Goal: Complete application form

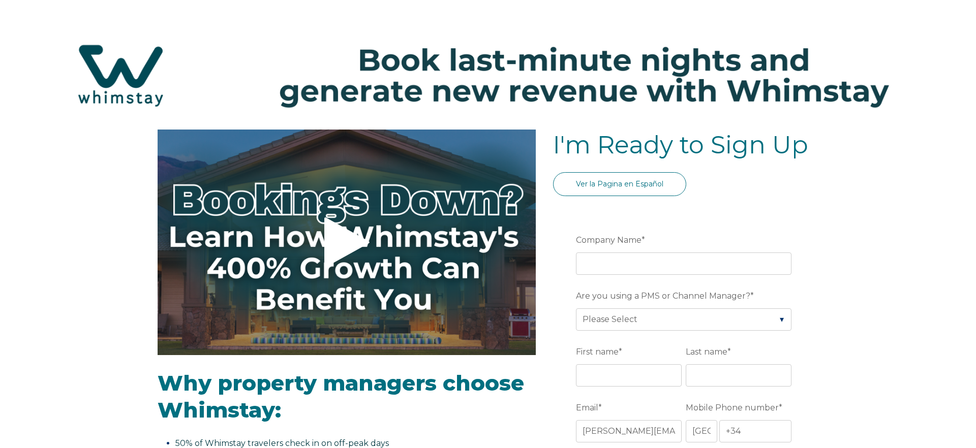
select select "ES"
select select "Standard"
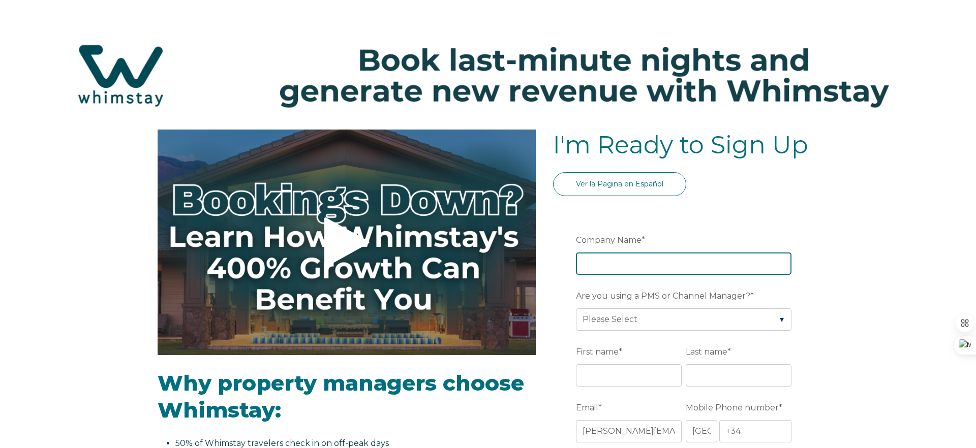
click at [646, 256] on input "Company Name *" at bounding box center [684, 264] width 216 height 22
type input "Domus Aedes"
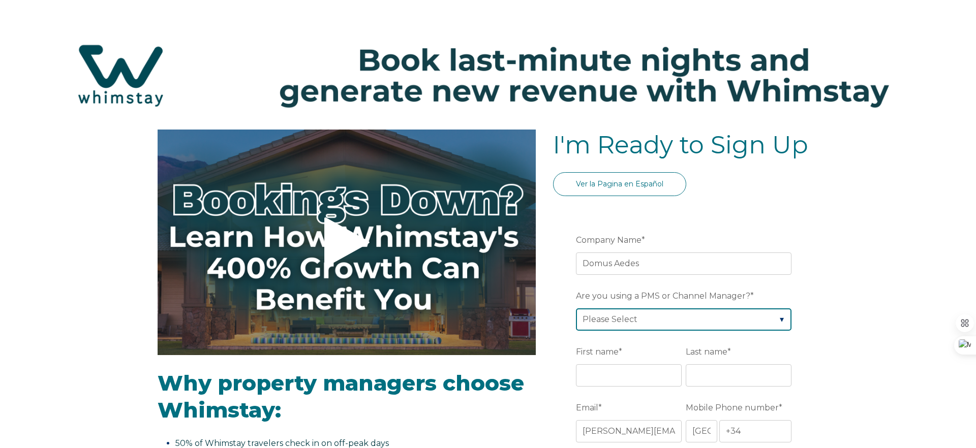
click at [648, 309] on select "Please Select Barefoot BookingPal Boost Brightside CiiRUS Escapia Guesty Hostaw…" at bounding box center [684, 320] width 216 height 22
select select "Lodgify"
click at [576, 309] on select "Please Select Barefoot BookingPal Boost Brightside CiiRUS Escapia Guesty Hostaw…" at bounding box center [684, 320] width 216 height 22
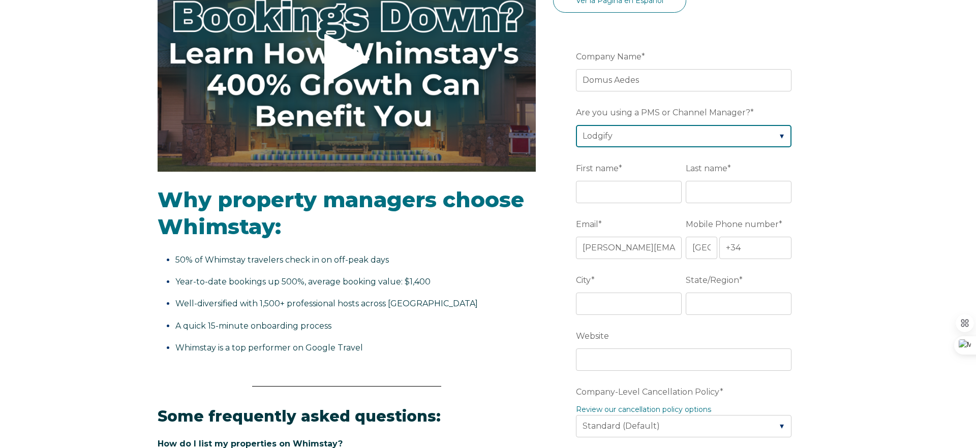
scroll to position [197, 0]
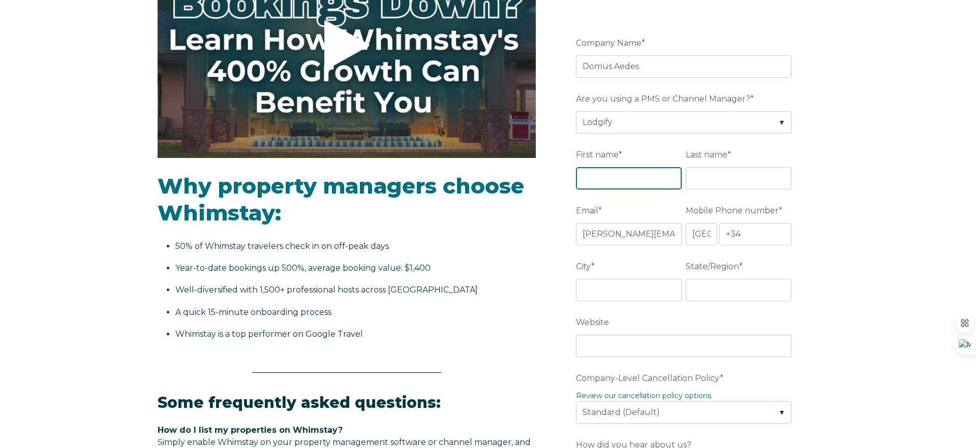
click at [642, 179] on input "First name *" at bounding box center [629, 178] width 106 height 22
type input "Mossaab"
type input "Tazi"
drag, startPoint x: 742, startPoint y: 232, endPoint x: 763, endPoint y: 243, distance: 24.8
click at [753, 237] on input "+34" at bounding box center [755, 234] width 72 height 22
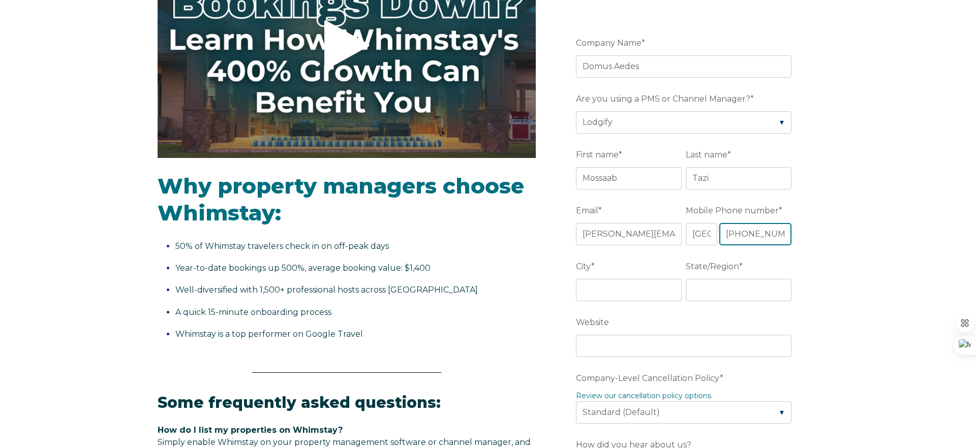
scroll to position [0, 0]
type input "[PHONE_NUMBER]"
type input "Barcelona"
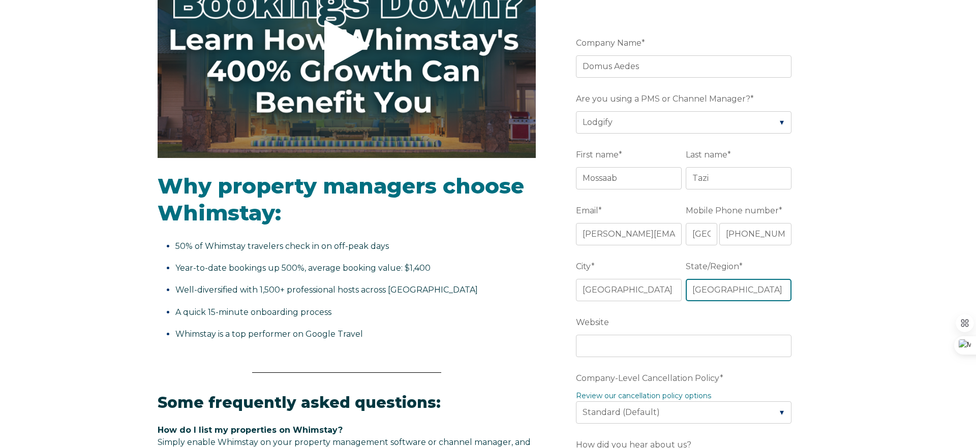
type input "Barcelona"
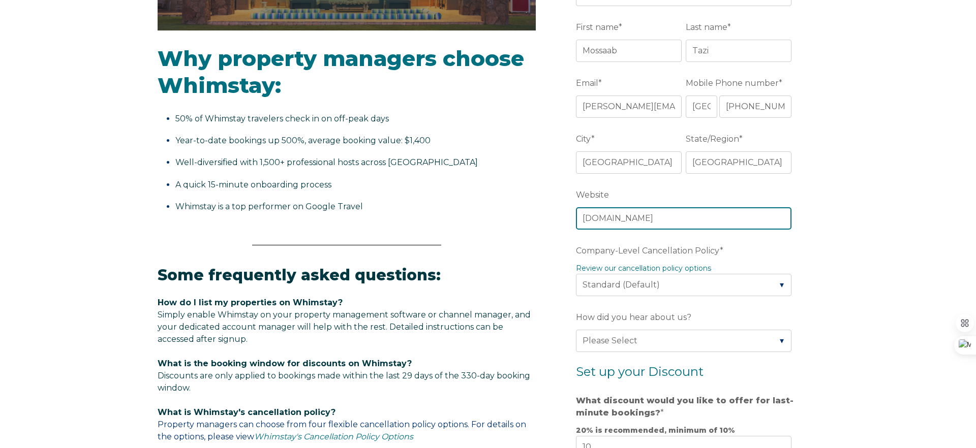
scroll to position [350, 0]
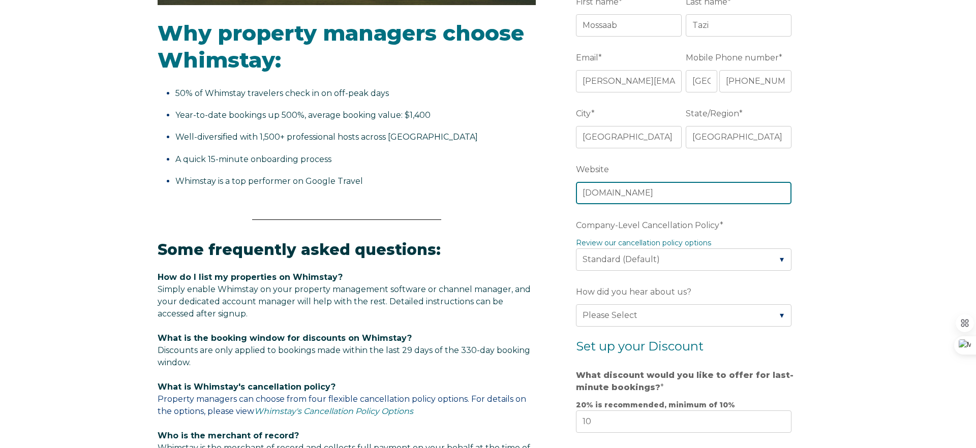
type input "www.domusaedes.com"
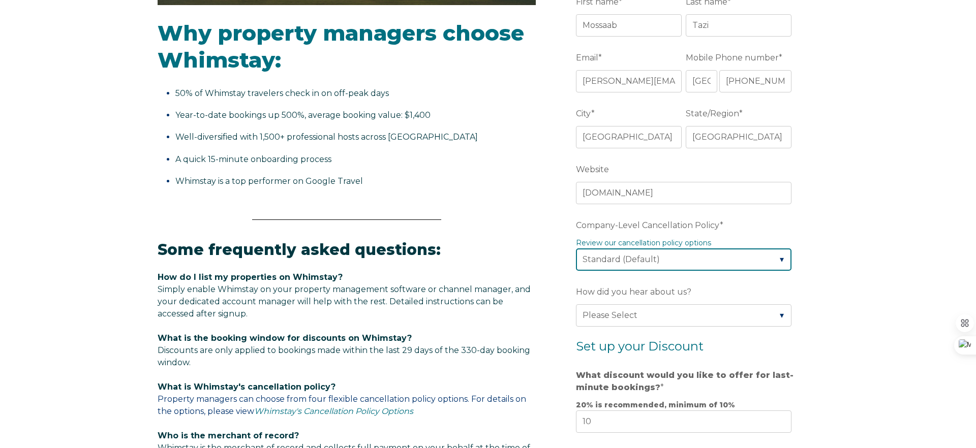
click at [735, 253] on select "Please Select Partial Standard (Default) Moderate Strict" at bounding box center [684, 260] width 216 height 22
click at [780, 258] on select "Please Select Partial Standard (Default) Moderate Strict" at bounding box center [684, 260] width 216 height 22
select select "Moderate"
click at [576, 249] on select "Please Select Partial Standard (Default) Moderate Strict" at bounding box center [684, 260] width 216 height 22
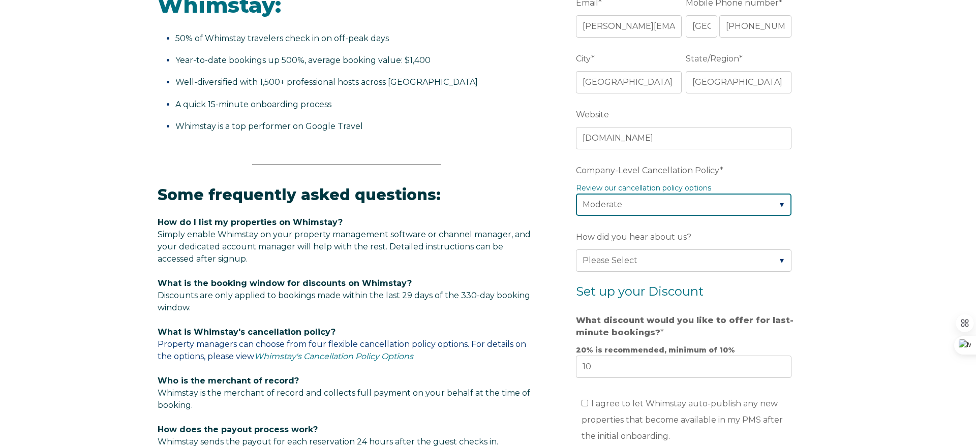
scroll to position [444, 0]
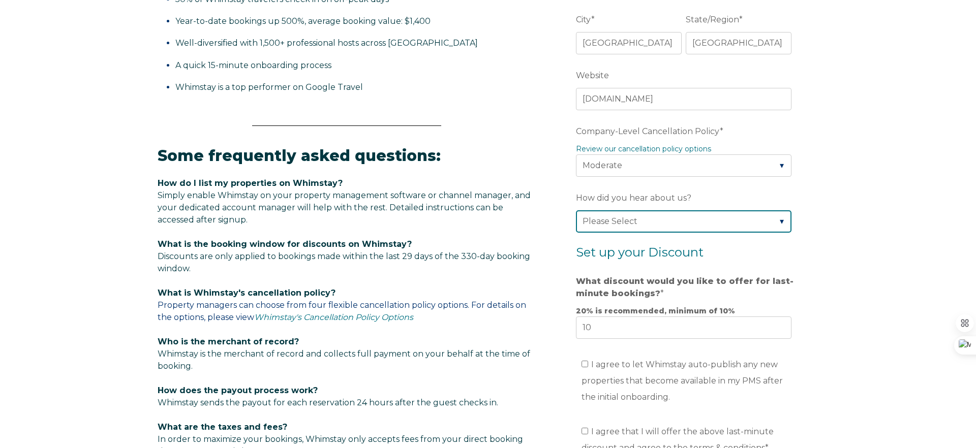
click at [653, 222] on select "Please Select Found Whimstay through a Google search Spoke to a Whimstay salesp…" at bounding box center [684, 221] width 216 height 22
select select "Other"
click at [576, 210] on select "Please Select Found Whimstay through a Google search Spoke to a Whimstay salesp…" at bounding box center [684, 221] width 216 height 22
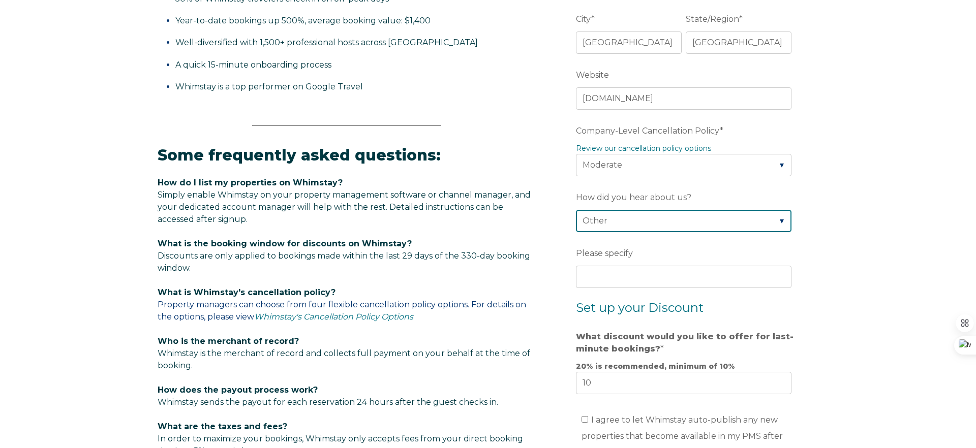
scroll to position [447, 0]
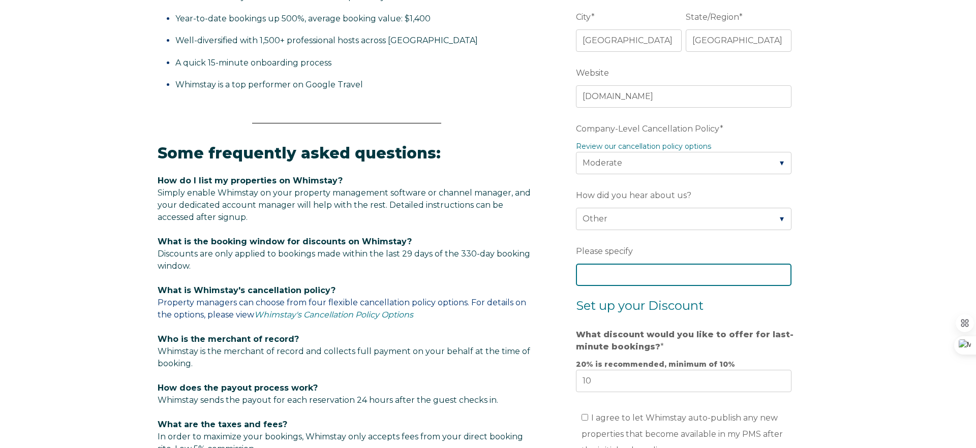
click at [607, 277] on input "Please specify" at bounding box center [684, 275] width 216 height 22
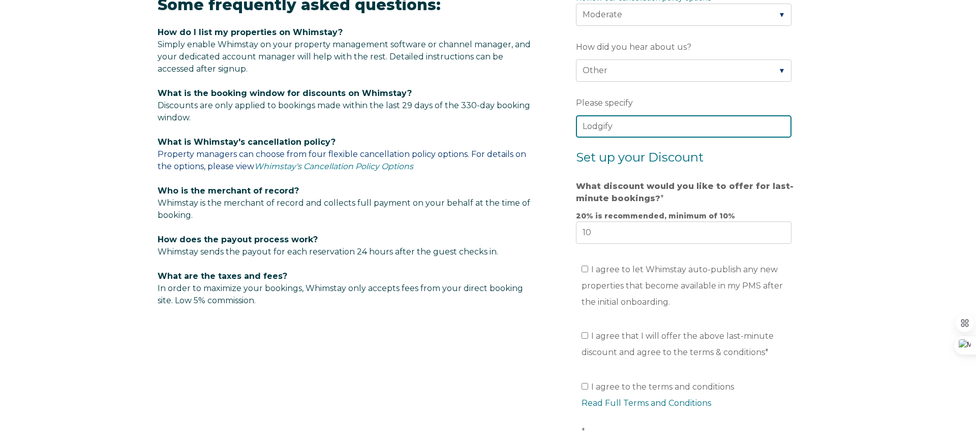
scroll to position [605, 0]
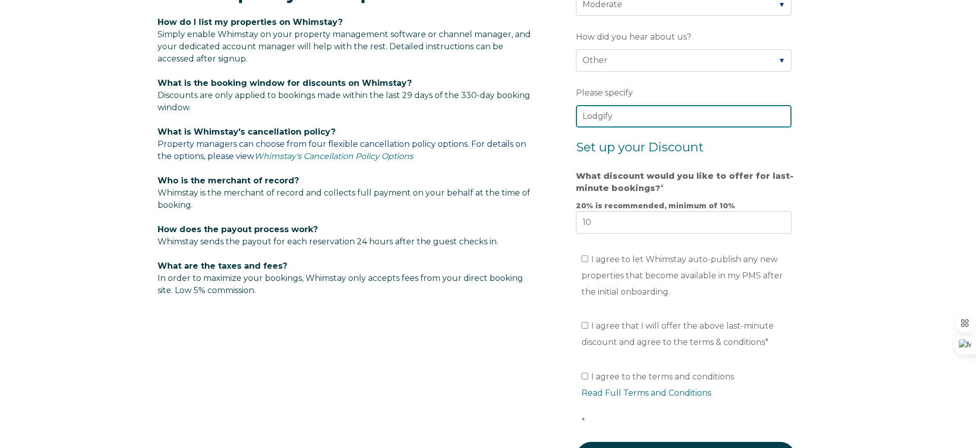
type input "Lodgify"
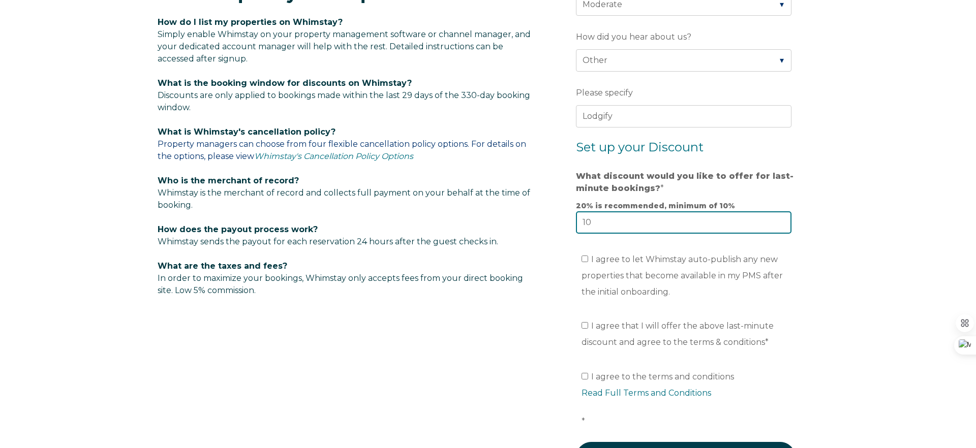
click at [647, 218] on input "10" at bounding box center [684, 222] width 216 height 22
type input "20"
drag, startPoint x: 586, startPoint y: 258, endPoint x: 601, endPoint y: 271, distance: 20.2
click at [586, 258] on input "I agree to let Whimstay auto-publish any new properties that become available i…" at bounding box center [584, 259] width 7 height 7
checkbox input "true"
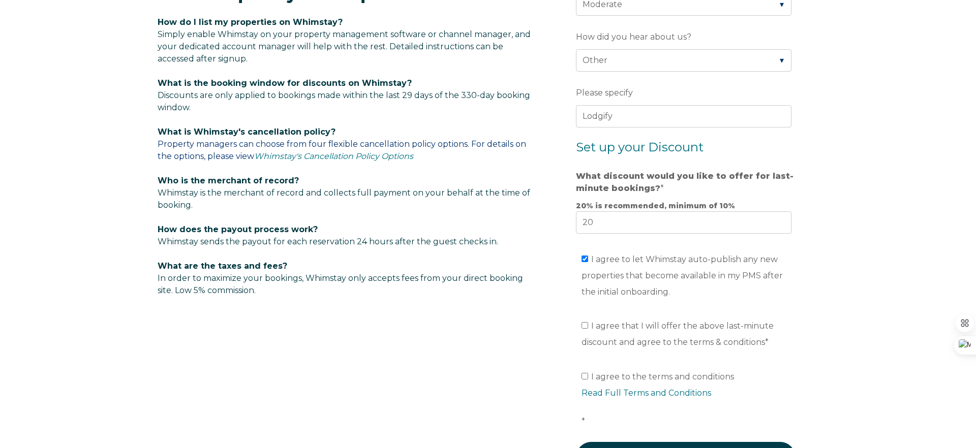
drag, startPoint x: 589, startPoint y: 330, endPoint x: 625, endPoint y: 339, distance: 37.1
click at [589, 329] on label "I agree that I will offer the above last-minute discount and agree to the terms…" at bounding box center [677, 334] width 192 height 26
click at [588, 329] on input "I agree that I will offer the above last-minute discount and agree to the terms…" at bounding box center [584, 325] width 7 height 7
checkbox input "true"
click at [585, 374] on input "I agree to the terms and conditions Read Full Terms and Conditions *" at bounding box center [584, 376] width 7 height 7
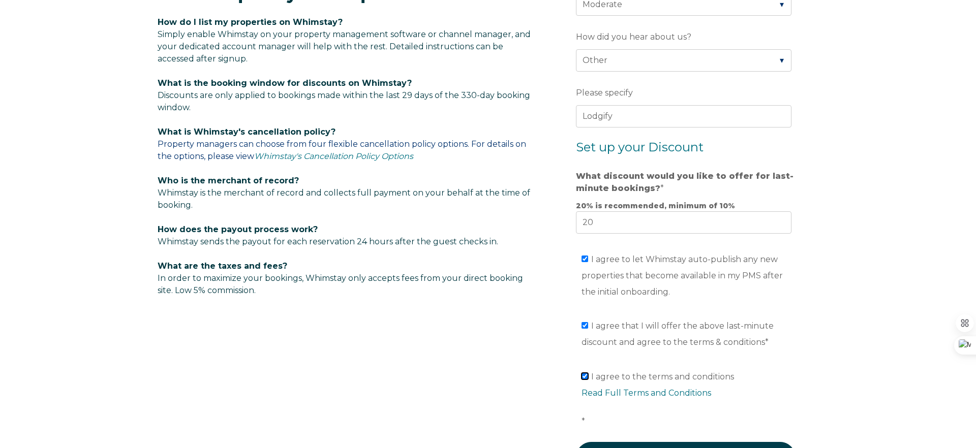
checkbox input "true"
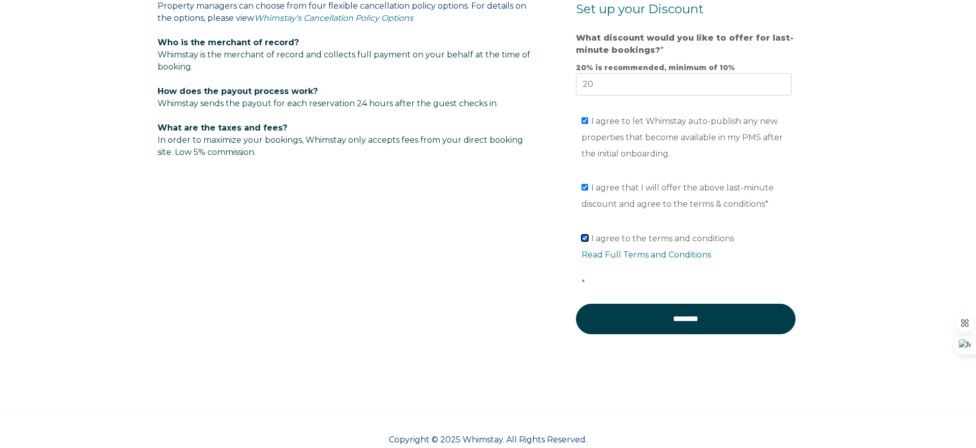
scroll to position [766, 0]
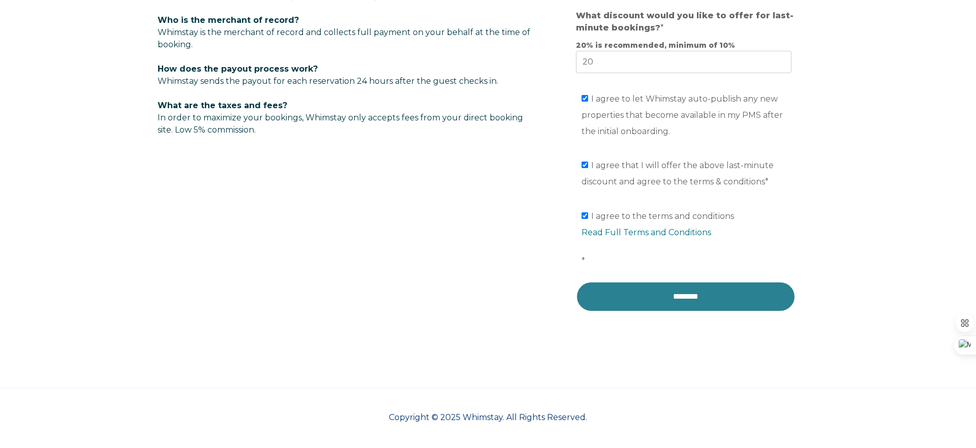
click at [695, 303] on input "********" at bounding box center [686, 297] width 220 height 30
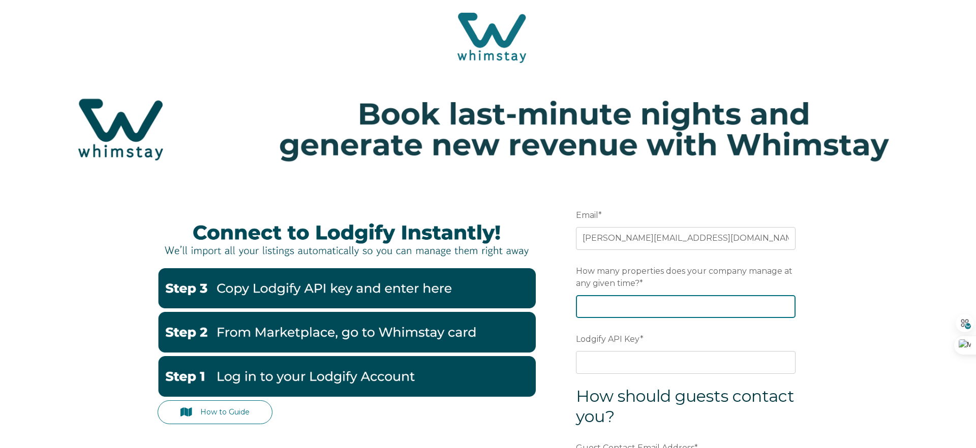
drag, startPoint x: 629, startPoint y: 313, endPoint x: 622, endPoint y: 387, distance: 75.1
click at [629, 313] on input "How many properties does your company manage at any given time? *" at bounding box center [686, 306] width 220 height 22
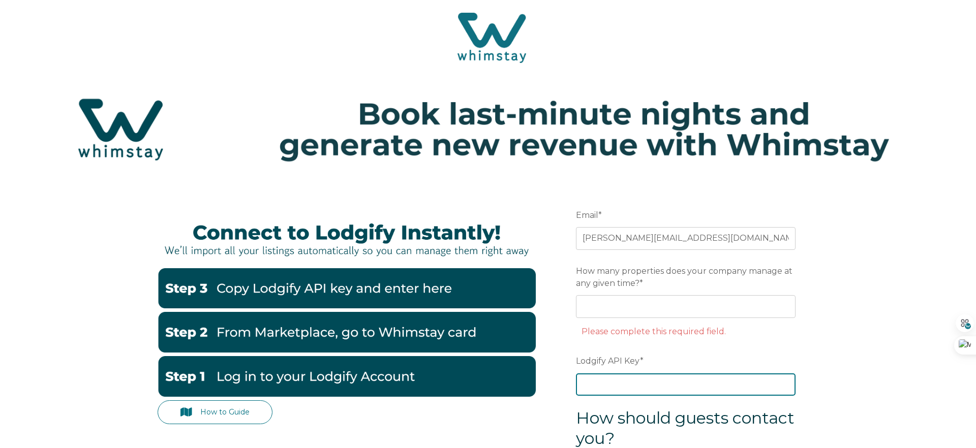
click at [619, 363] on div "Lodgify API Key *" at bounding box center [686, 374] width 220 height 44
paste input "c0jSuO0vYgPhDhbShDb6J+nojkFTnJUcFqstDc9VUx4eEDJEyeYq25dB+7OrGsIF"
type input "c0jSuO0vYgPhDhbShDb6J+nojkFTnJUcFqstDc9VUx4eEDJEyeYq25dB+7OrGsIF"
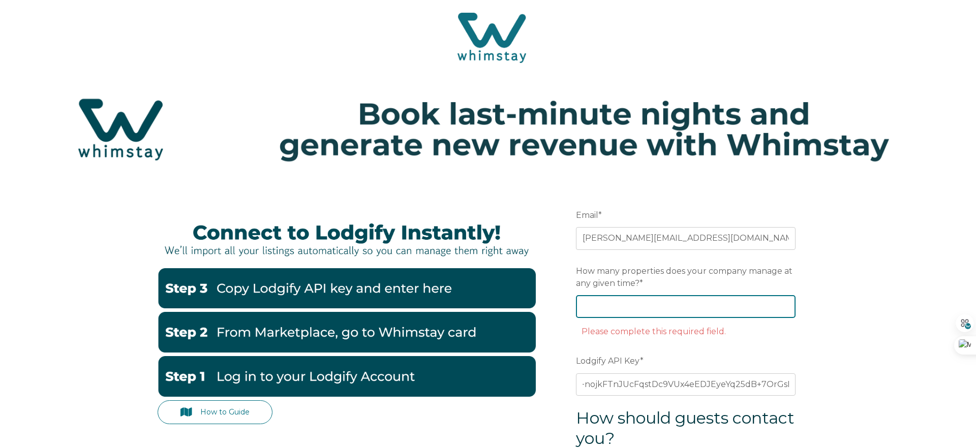
scroll to position [0, 0]
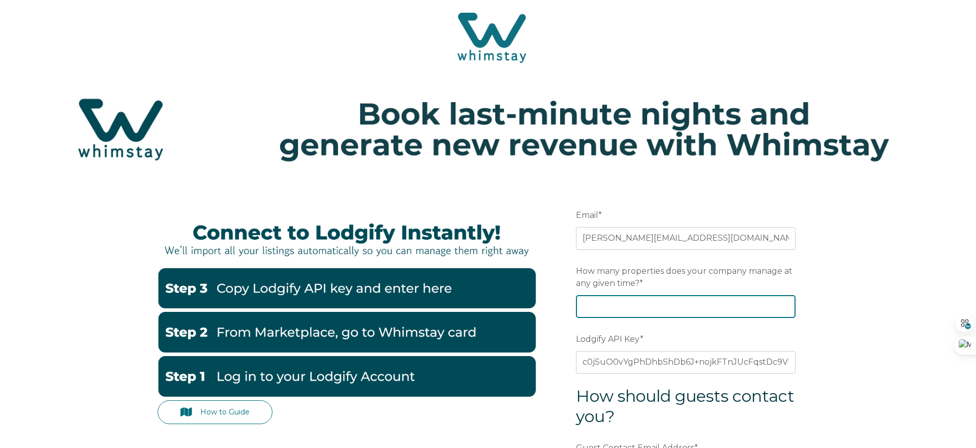
click at [636, 302] on input "How many properties does your company manage at any given time? *" at bounding box center [686, 306] width 220 height 22
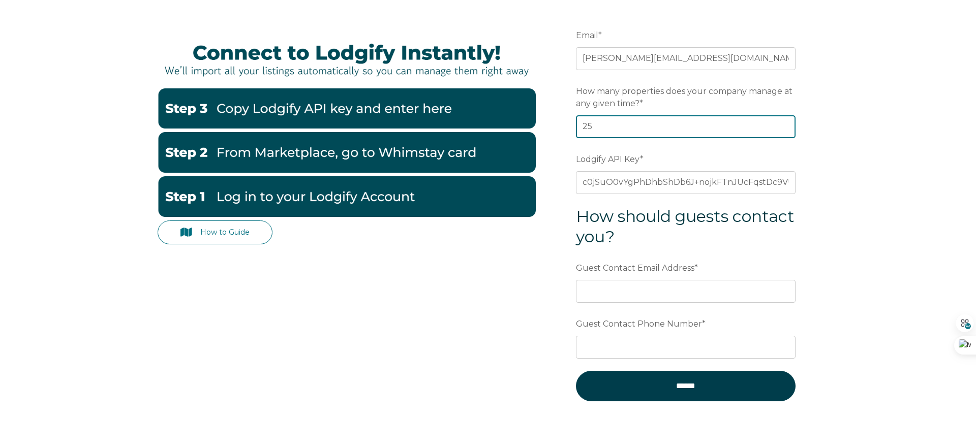
scroll to position [182, 0]
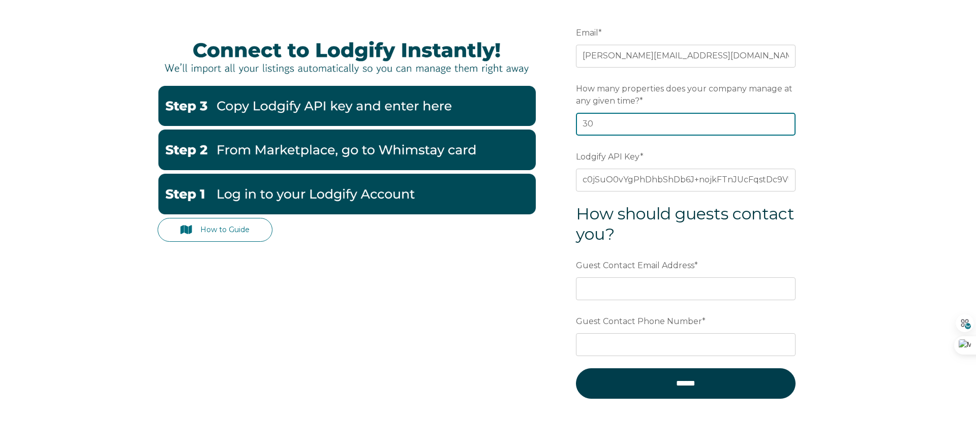
type input "30"
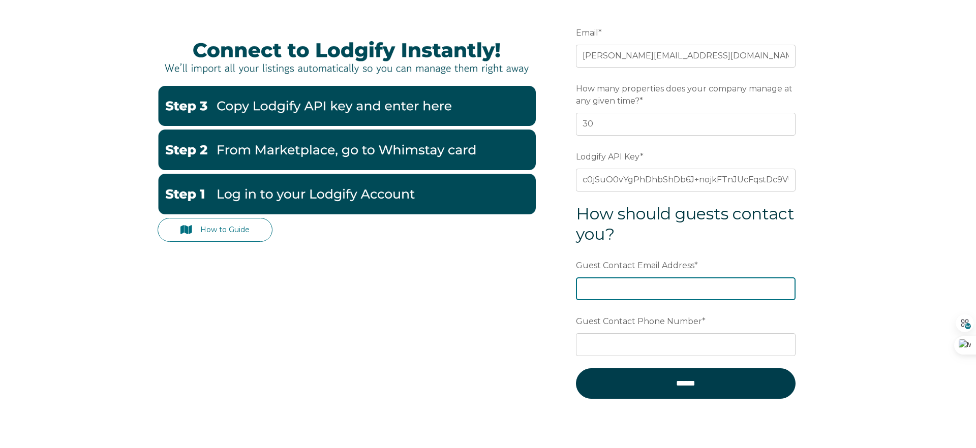
click at [648, 293] on input "Guest Contact Email Address *" at bounding box center [686, 289] width 220 height 22
type input "[PERSON_NAME][EMAIL_ADDRESS][DOMAIN_NAME]"
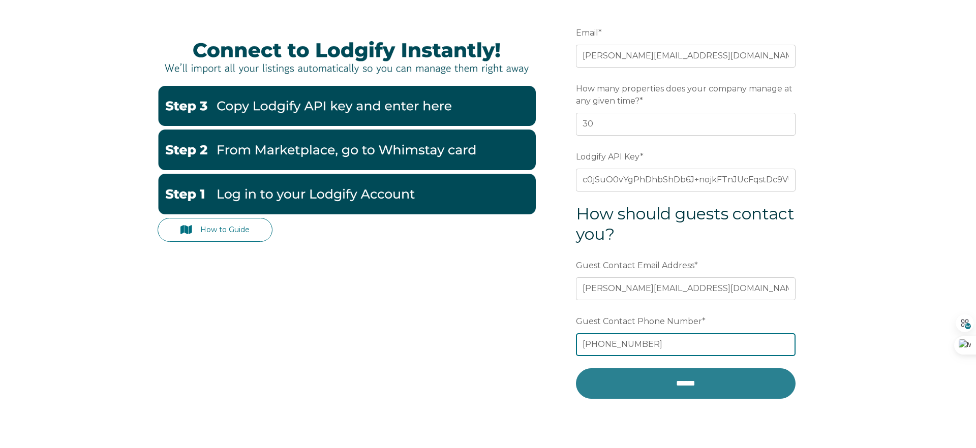
type input "+34930344610"
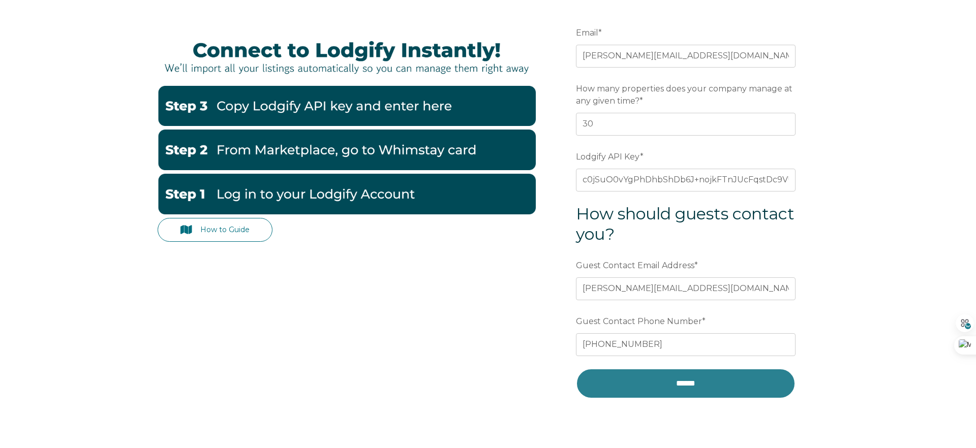
click at [675, 395] on input "******" at bounding box center [686, 383] width 220 height 30
click at [673, 382] on input "******" at bounding box center [686, 383] width 220 height 30
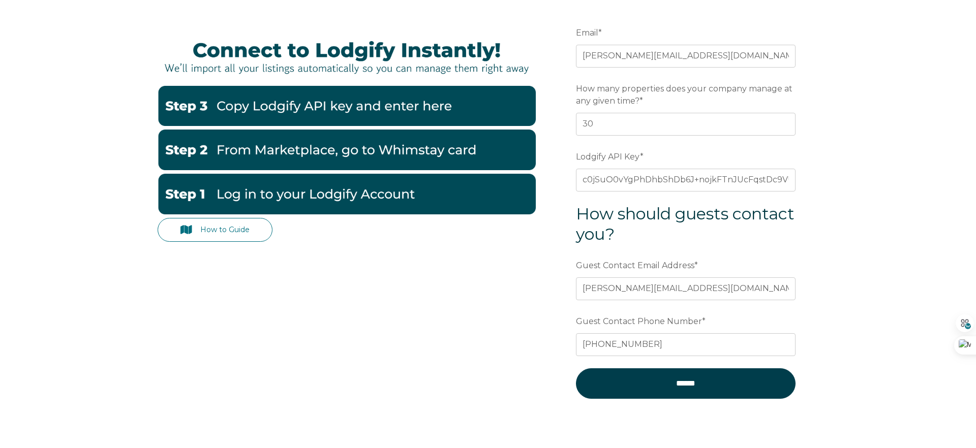
click at [317, 363] on div "How to Guide Email * moss@domusaedes.com Preferred language SDR How many proper…" at bounding box center [488, 217] width 661 height 433
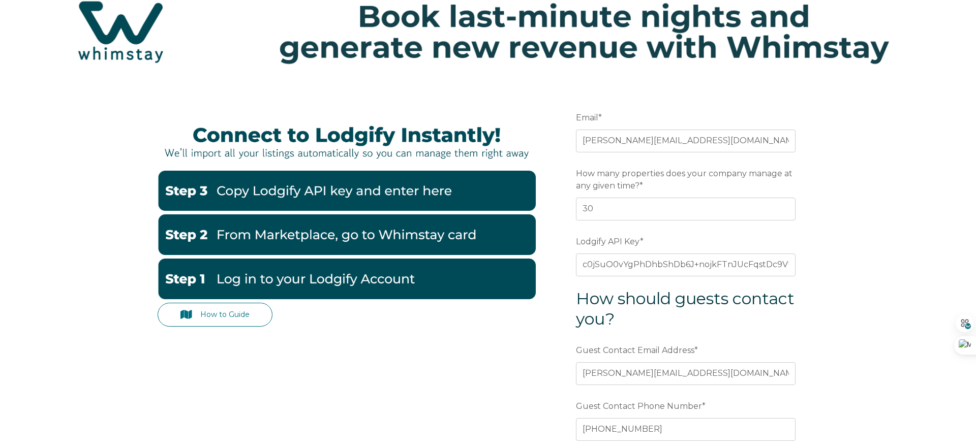
scroll to position [269, 0]
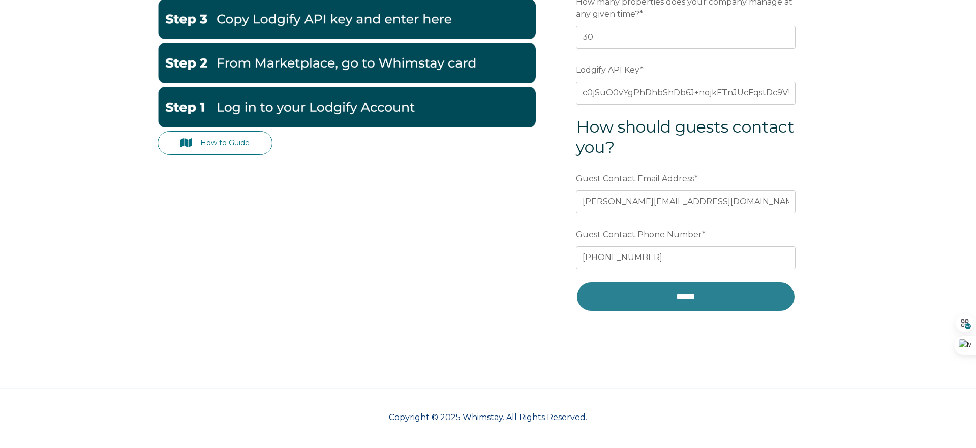
click at [683, 284] on input "******" at bounding box center [686, 297] width 220 height 30
click at [674, 294] on input "******" at bounding box center [686, 297] width 220 height 30
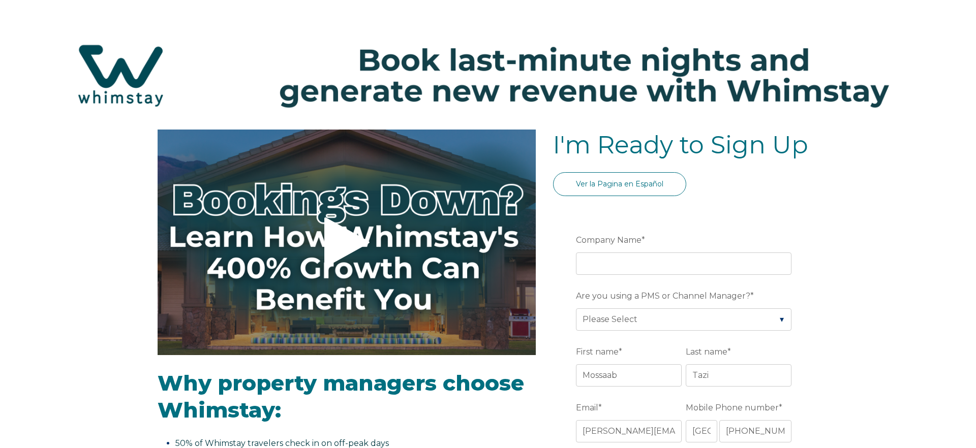
select select "ES"
select select "Standard"
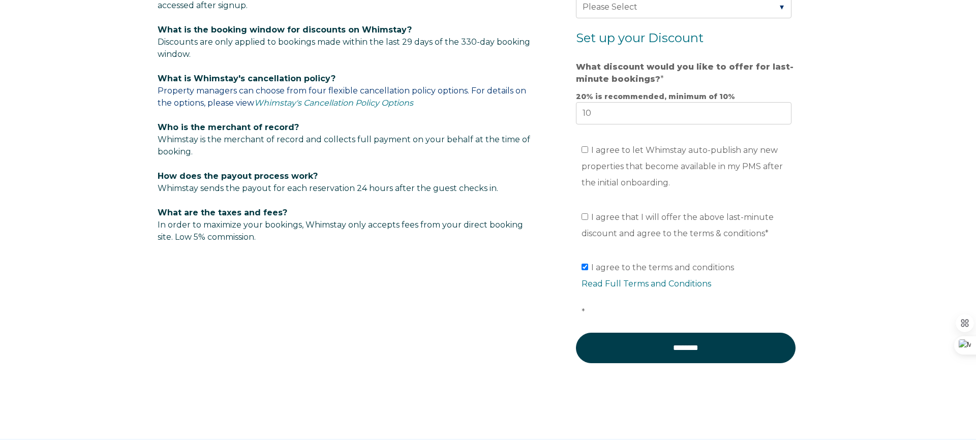
scroll to position [710, 0]
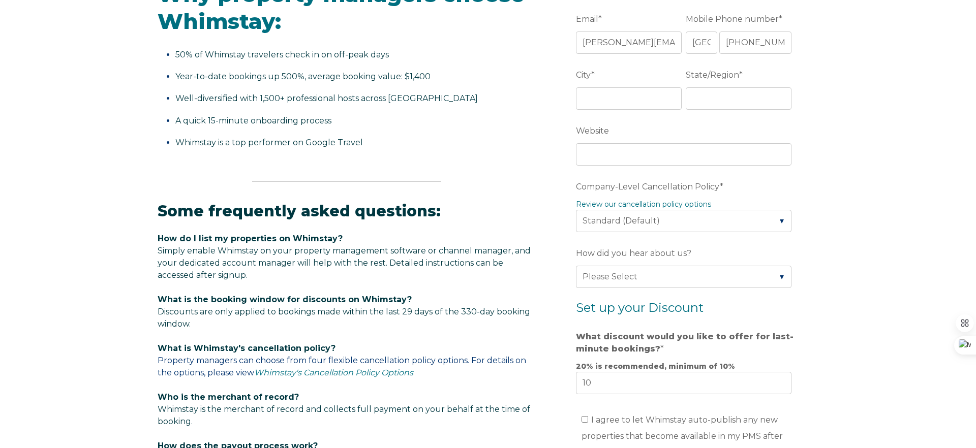
scroll to position [392, 0]
